Goal: Transaction & Acquisition: Register for event/course

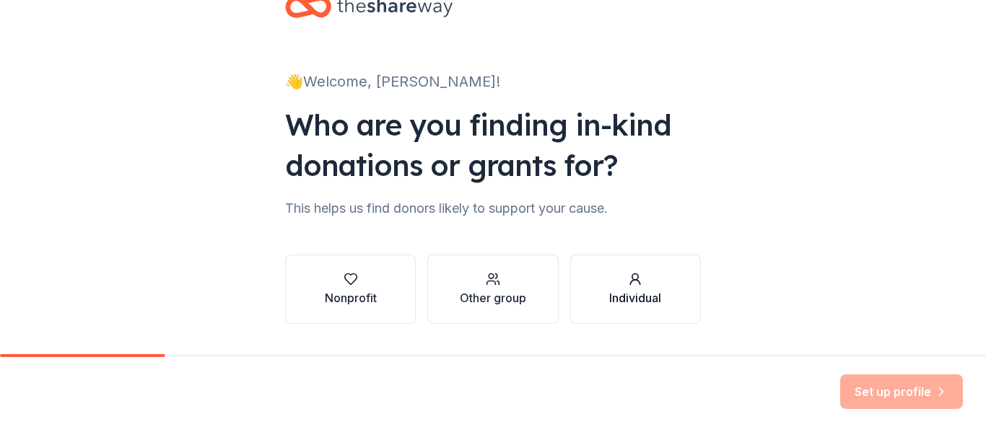
scroll to position [84, 0]
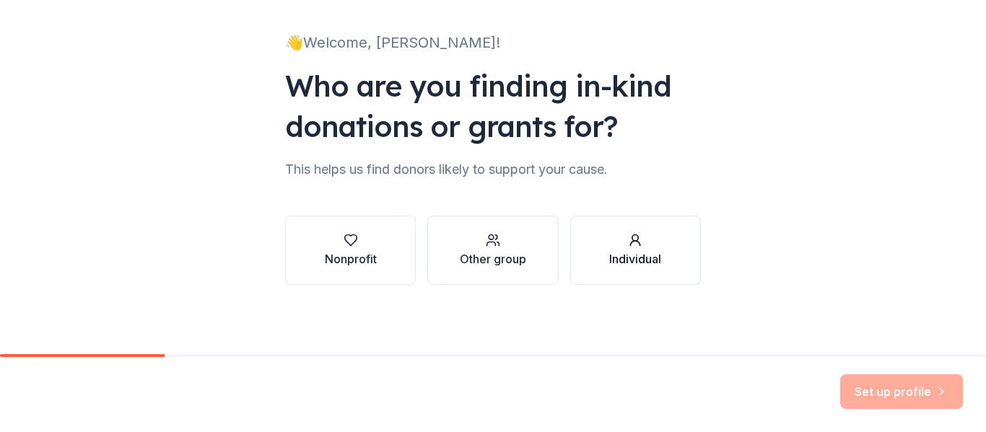
click at [665, 276] on button "Individual" at bounding box center [635, 250] width 131 height 69
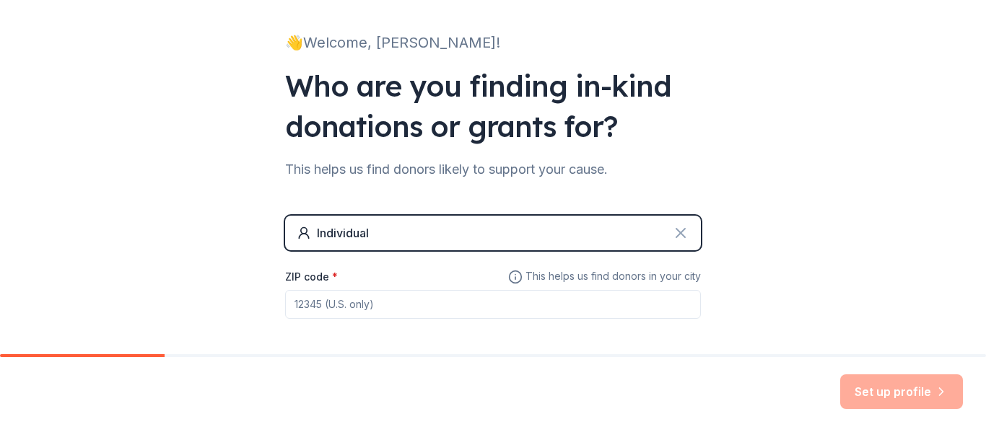
click at [672, 232] on icon at bounding box center [680, 232] width 17 height 17
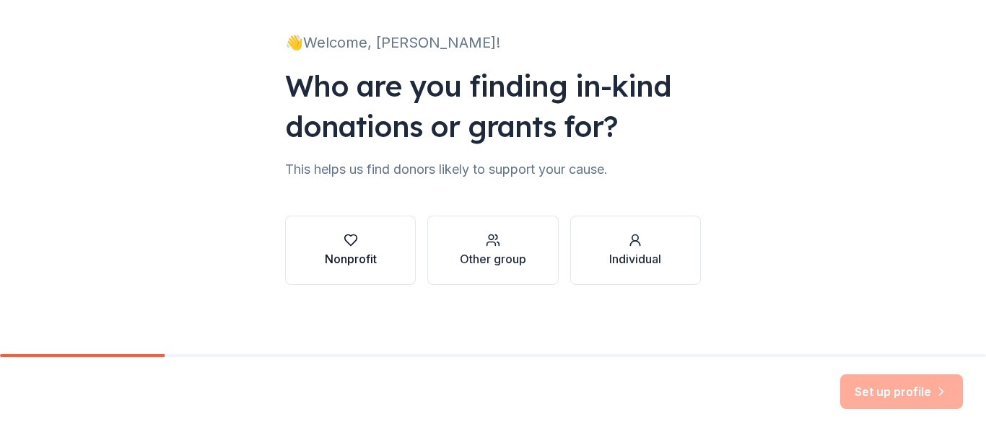
click at [361, 268] on button "Nonprofit" at bounding box center [350, 250] width 131 height 69
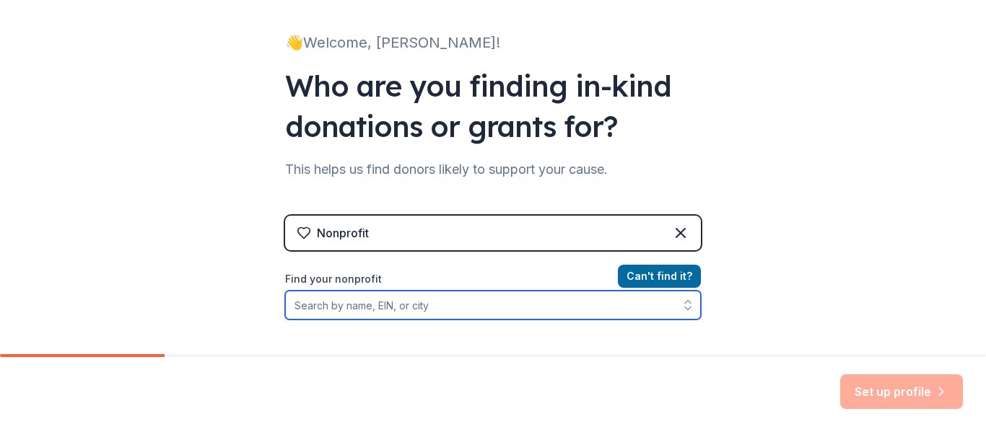
click at [426, 314] on input "Find your nonprofit" at bounding box center [493, 305] width 416 height 29
click at [694, 306] on icon "button" at bounding box center [688, 305] width 14 height 14
click at [684, 302] on icon "button" at bounding box center [688, 305] width 14 height 14
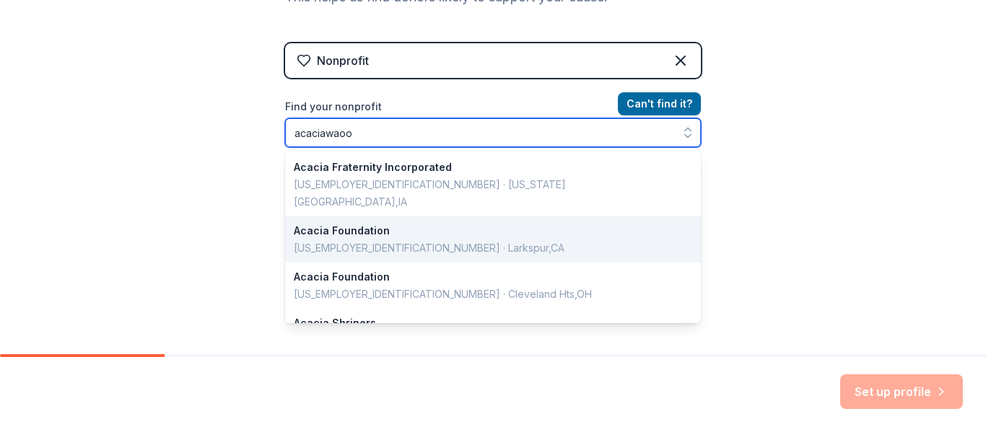
type input "acaciawaood"
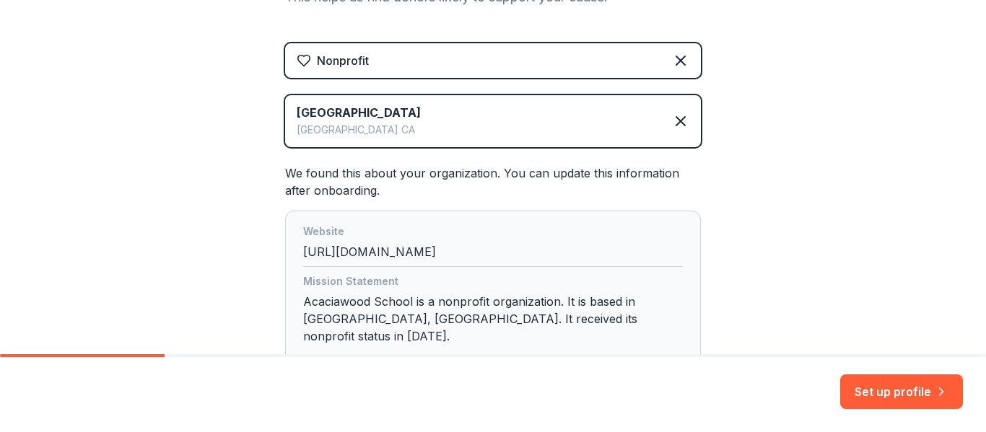
scroll to position [312, 0]
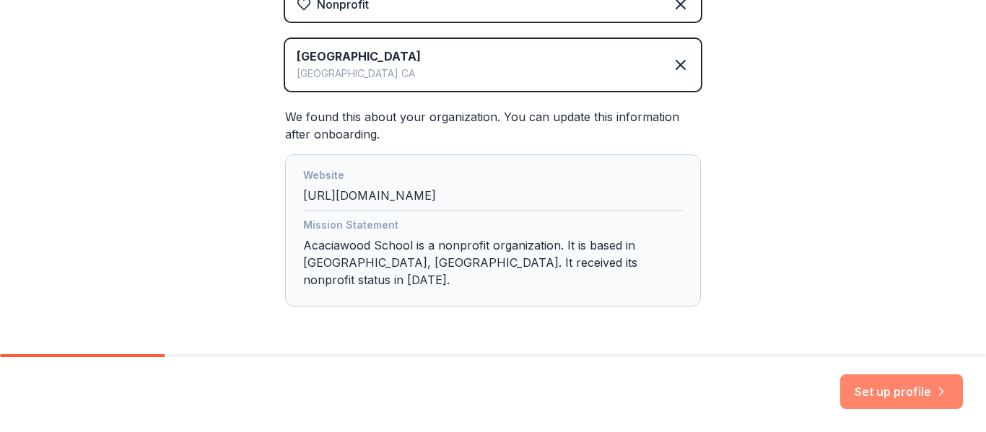
click at [902, 398] on button "Set up profile" at bounding box center [901, 392] width 123 height 35
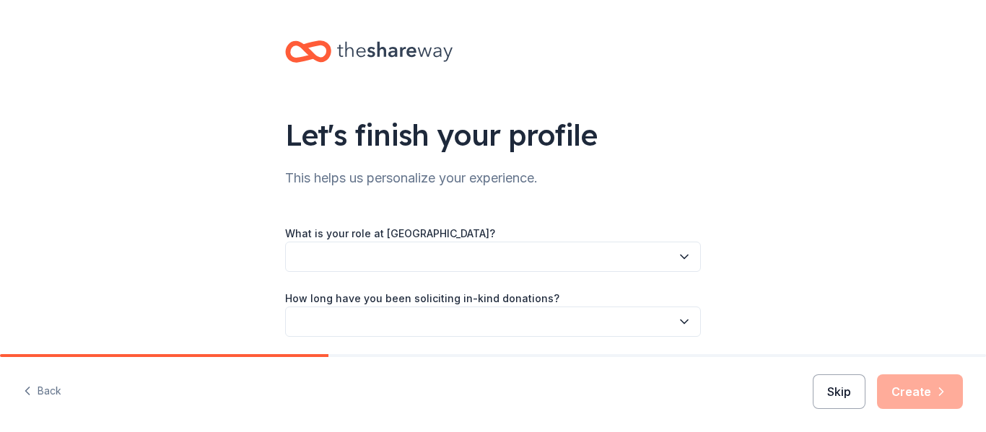
click at [841, 390] on button "Skip" at bounding box center [839, 392] width 53 height 35
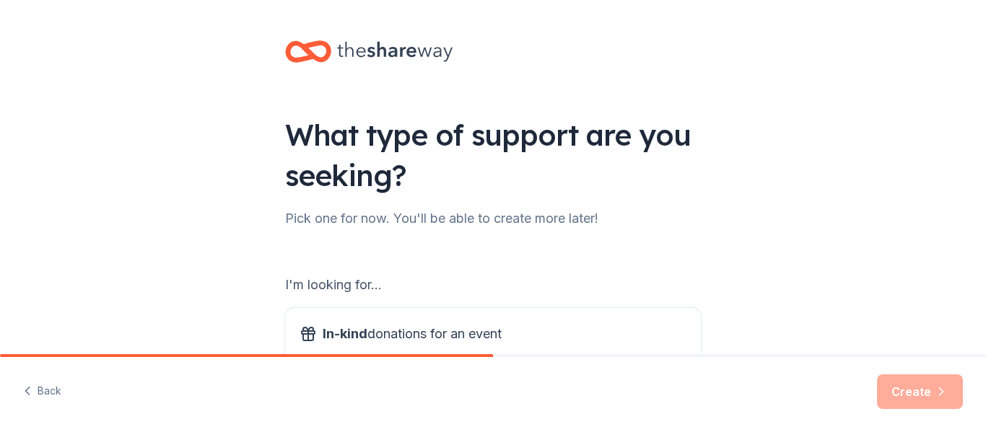
click at [841, 390] on div "Back Create" at bounding box center [493, 394] width 986 height 75
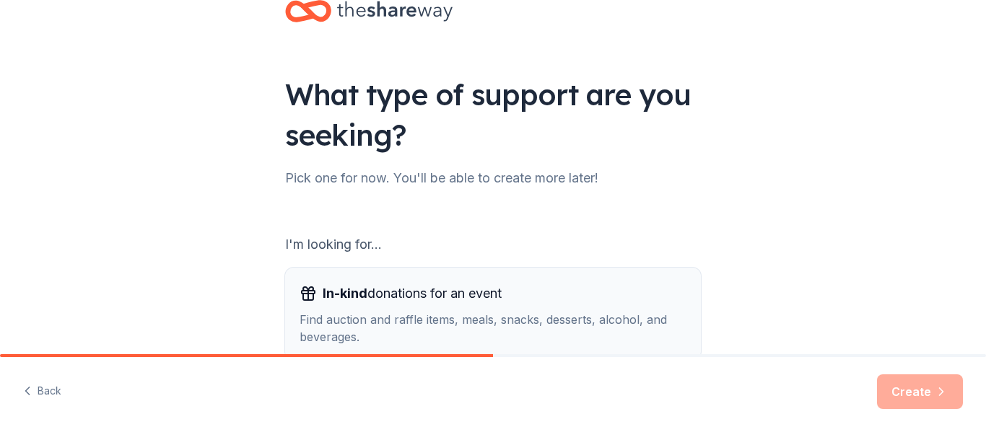
scroll to position [228, 0]
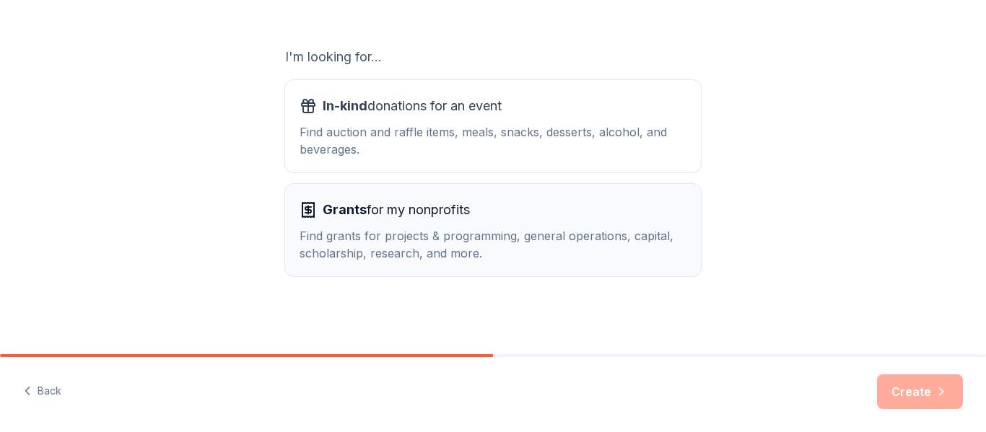
click at [469, 257] on div "Find grants for projects & programming, general operations, capital, scholarshi…" at bounding box center [492, 244] width 387 height 35
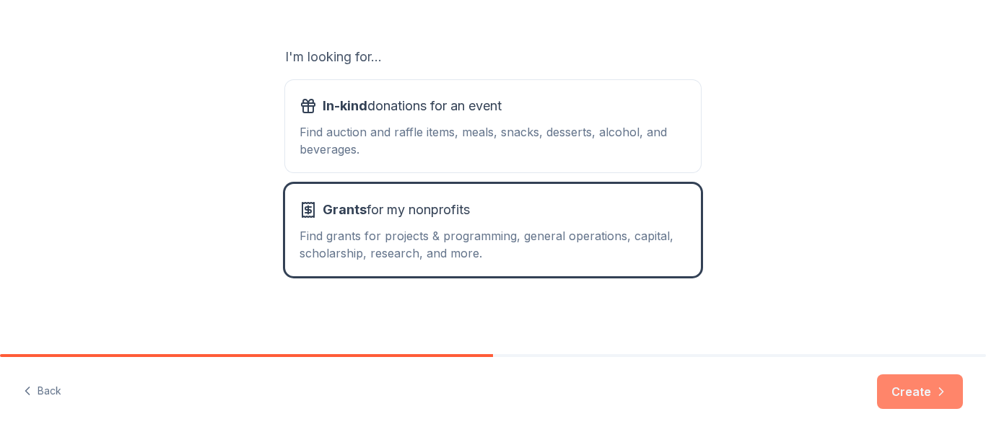
click at [946, 387] on icon "button" at bounding box center [941, 392] width 14 height 14
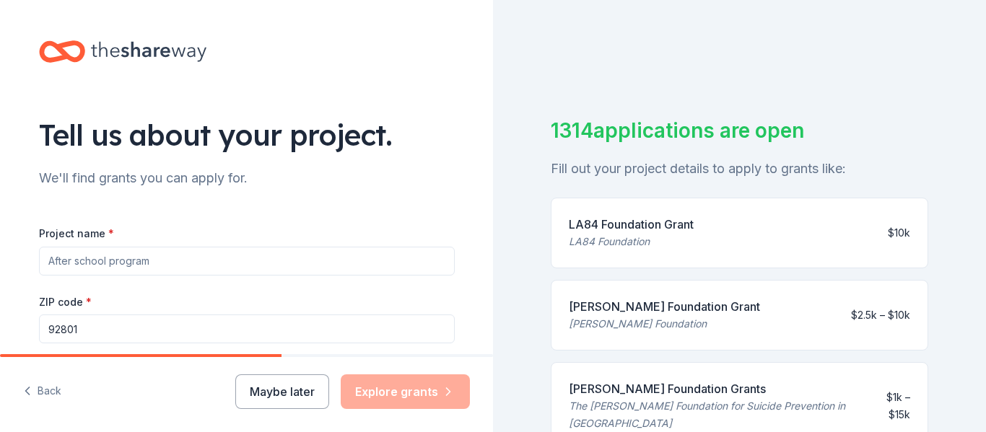
click at [326, 266] on input "Project name *" at bounding box center [247, 261] width 416 height 29
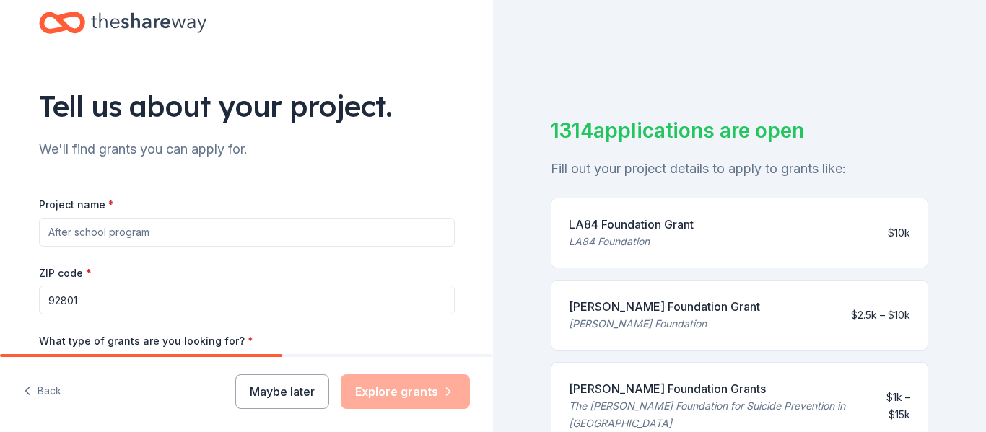
scroll to position [33, 0]
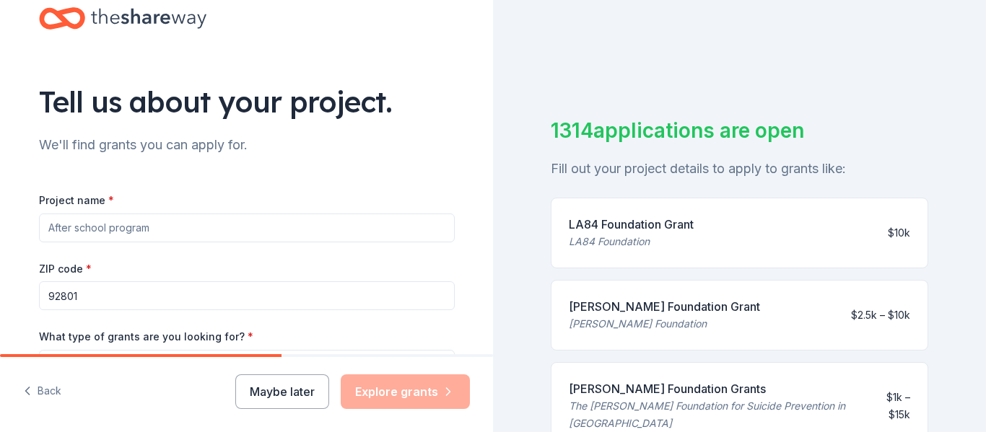
click at [303, 409] on div "Back Maybe later Explore grants" at bounding box center [246, 394] width 493 height 75
click at [293, 403] on button "Maybe later" at bounding box center [282, 392] width 94 height 35
click at [294, 380] on button "Maybe later" at bounding box center [282, 392] width 94 height 35
click at [288, 398] on button "Maybe later" at bounding box center [282, 392] width 94 height 35
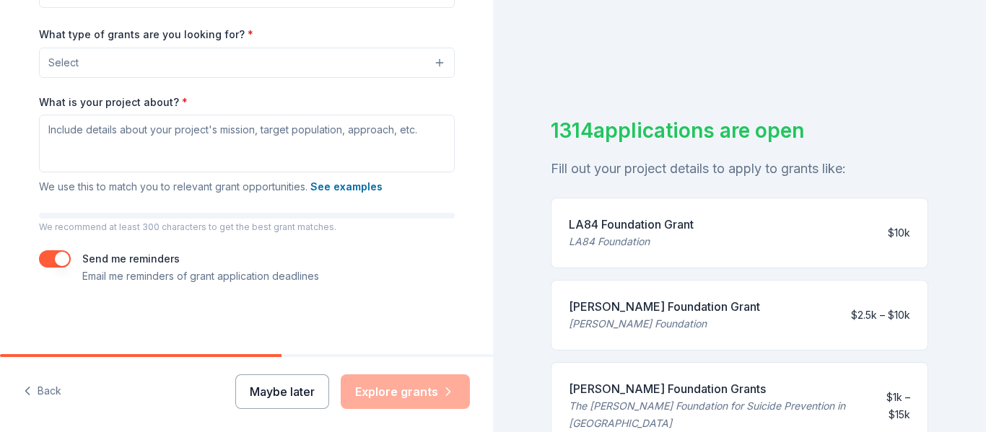
click at [307, 378] on button "Maybe later" at bounding box center [282, 392] width 94 height 35
click at [284, 394] on div "Maybe later Explore grants" at bounding box center [352, 392] width 235 height 35
